Goal: Task Accomplishment & Management: Use online tool/utility

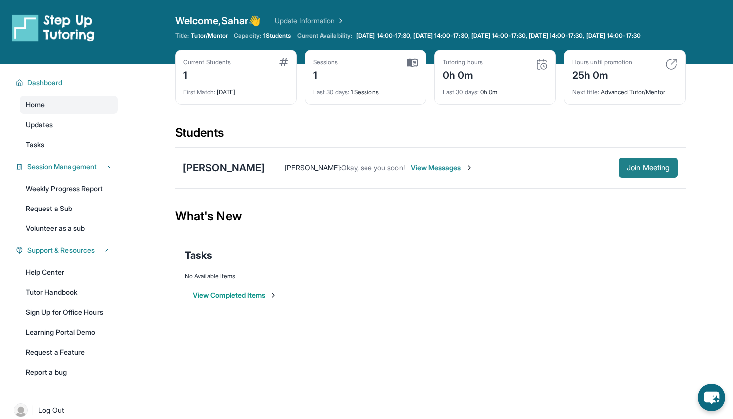
click at [642, 171] on span "Join Meeting" at bounding box center [648, 168] width 43 height 6
click at [640, 171] on span "Join Meeting" at bounding box center [648, 168] width 43 height 6
click at [429, 262] on div "Tasks" at bounding box center [430, 255] width 491 height 14
click at [634, 171] on span "Join Meeting" at bounding box center [648, 168] width 43 height 6
click at [633, 171] on span "Join Meeting" at bounding box center [648, 168] width 43 height 6
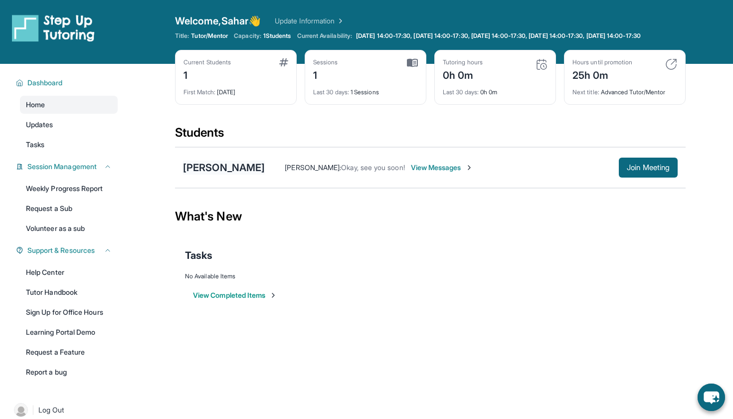
click at [206, 175] on div "[PERSON_NAME]" at bounding box center [224, 168] width 82 height 14
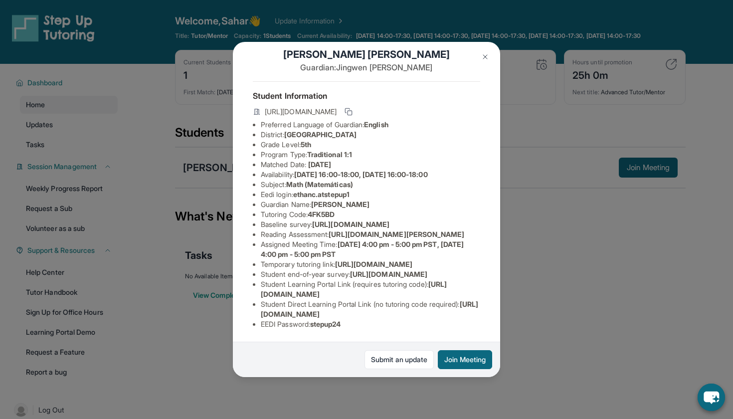
scroll to position [124, 359]
drag, startPoint x: 261, startPoint y: 122, endPoint x: 507, endPoint y: 147, distance: 247.1
click at [507, 147] on div "Ethan Chen Guardian: Jingwen Zhao Student Information https://student-portal.st…" at bounding box center [366, 209] width 733 height 419
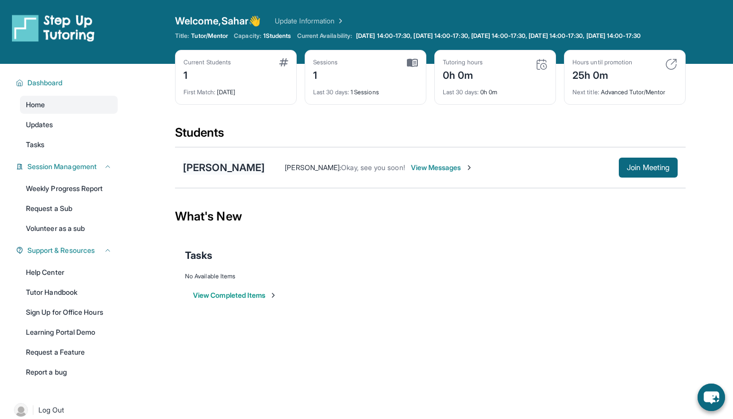
click at [212, 175] on div "[PERSON_NAME]" at bounding box center [224, 168] width 82 height 14
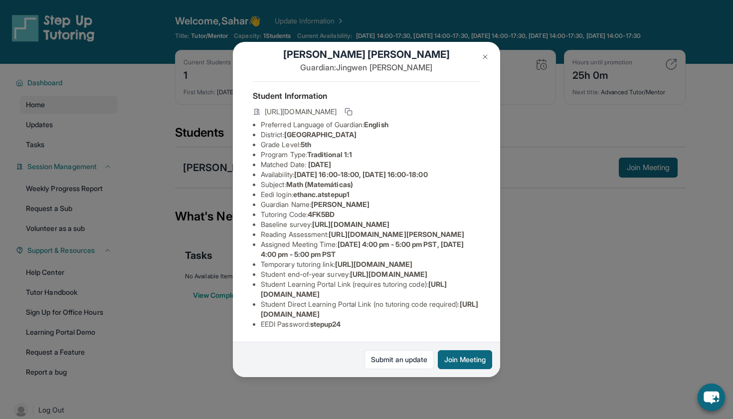
scroll to position [51, 27]
click at [312, 220] on span "https://airtable.com/apprlfn8WjpjBUn2G/shrK0QR6AaNyG5psY?prefill_Type%20of%20Fo…" at bounding box center [350, 224] width 77 height 8
copy li "Baseline survey : https://airtable.com/apprlfn8WjpjBUn2G/shrK0QR6AaNyG5psY?pref…"
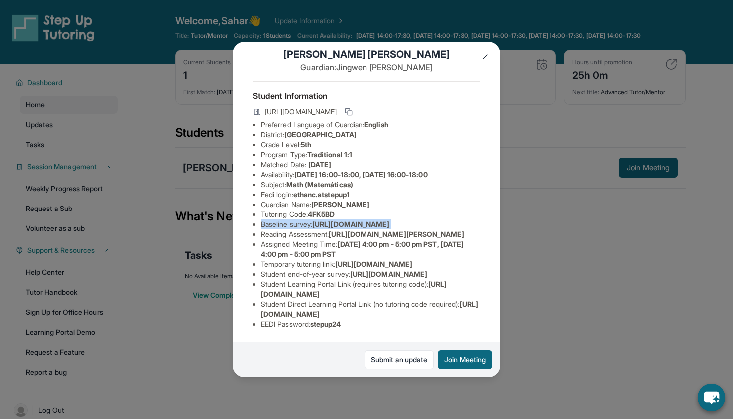
click at [485, 60] on img at bounding box center [485, 57] width 8 height 8
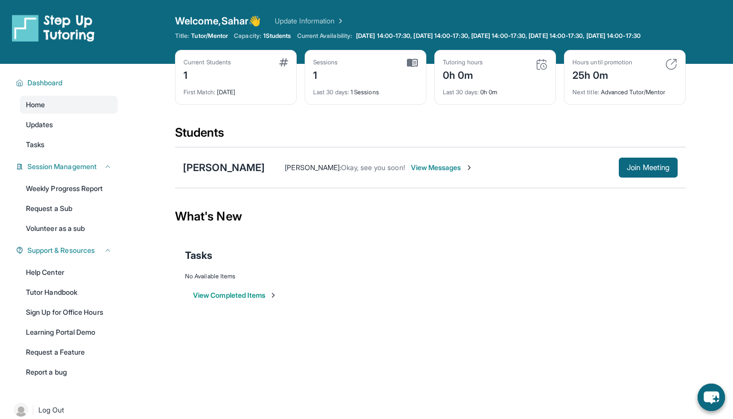
scroll to position [0, 0]
